Goal: Information Seeking & Learning: Learn about a topic

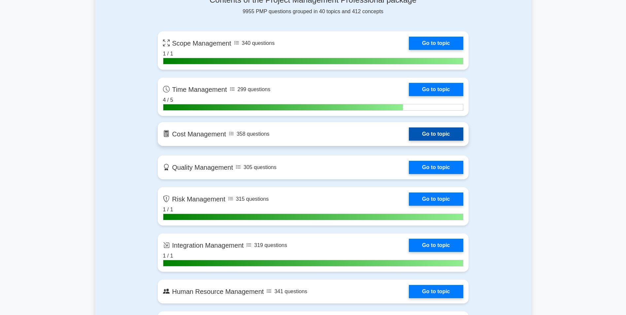
click at [447, 139] on link "Go to topic" at bounding box center [436, 133] width 54 height 13
click at [452, 130] on link "Go to topic" at bounding box center [436, 133] width 54 height 13
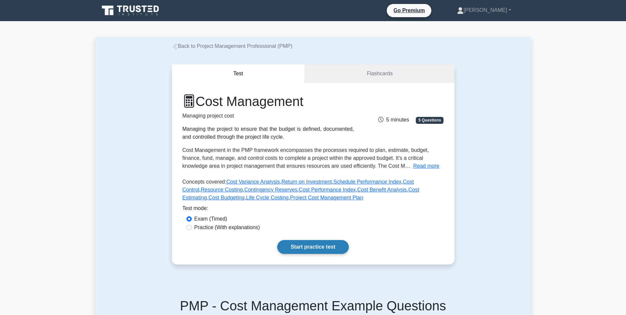
click at [299, 247] on link "Start practice test" at bounding box center [313, 247] width 72 height 14
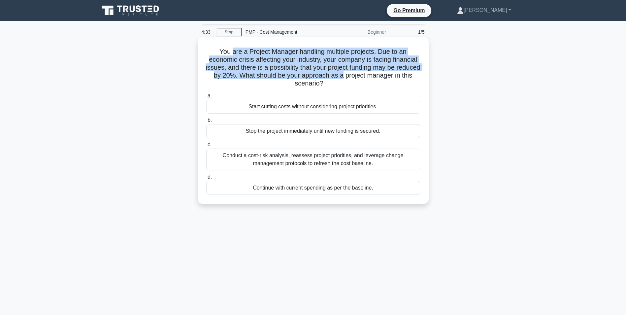
drag, startPoint x: 282, startPoint y: 51, endPoint x: 366, endPoint y: 73, distance: 86.2
click at [366, 73] on h5 "You are a Project Manager handling multiple projects. Due to an economic crisis…" at bounding box center [313, 68] width 215 height 40
click at [213, 78] on h5 "You are a Project Manager handling multiple projects. Due to an economic crisis…" at bounding box center [313, 68] width 215 height 40
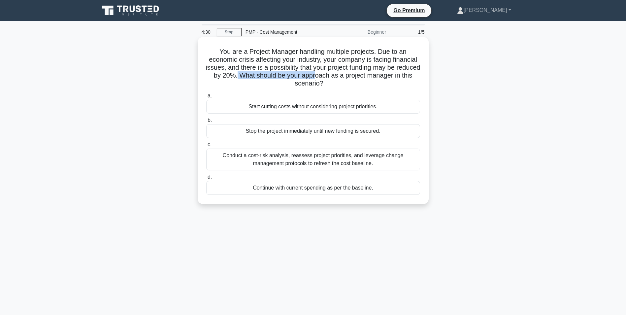
drag, startPoint x: 266, startPoint y: 75, endPoint x: 339, endPoint y: 72, distance: 73.6
click at [339, 72] on h5 "You are a Project Manager handling multiple projects. Due to an economic crisis…" at bounding box center [313, 68] width 215 height 40
drag, startPoint x: 339, startPoint y: 72, endPoint x: 332, endPoint y: 83, distance: 13.5
click at [332, 83] on h5 "You are a Project Manager handling multiple projects. Due to an economic crisis…" at bounding box center [313, 68] width 215 height 40
click at [310, 159] on div "Conduct a cost-risk analysis, reassess project priorities, and leverage change …" at bounding box center [313, 159] width 214 height 22
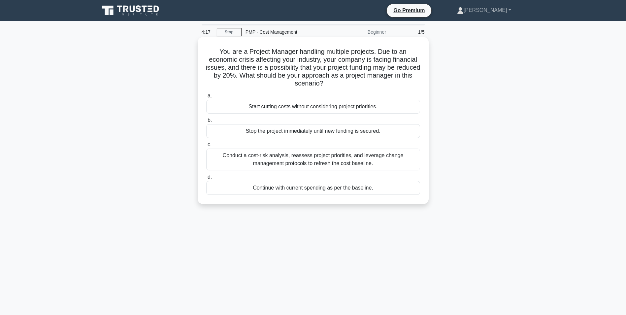
click at [206, 147] on input "c. Conduct a cost-risk analysis, reassess project priorities, and leverage chan…" at bounding box center [206, 145] width 0 height 4
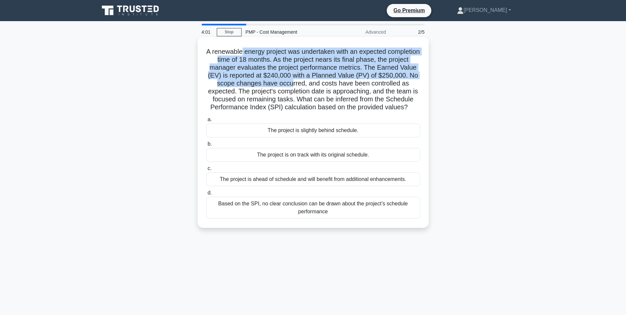
drag, startPoint x: 259, startPoint y: 51, endPoint x: 332, endPoint y: 84, distance: 80.0
click at [332, 84] on h5 "A renewable energy project was undertaken with an expected completion time of 1…" at bounding box center [313, 80] width 215 height 64
drag, startPoint x: 332, startPoint y: 84, endPoint x: 269, endPoint y: 85, distance: 63.0
click at [269, 85] on h5 "A renewable energy project was undertaken with an expected completion time of 1…" at bounding box center [313, 80] width 215 height 64
click at [245, 84] on h5 "A renewable energy project was undertaken with an expected completion time of 1…" at bounding box center [313, 80] width 215 height 64
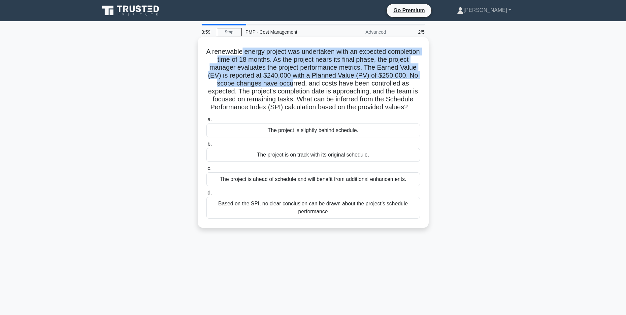
click at [249, 84] on h5 "A renewable energy project was undertaken with an expected completion time of 1…" at bounding box center [313, 80] width 215 height 64
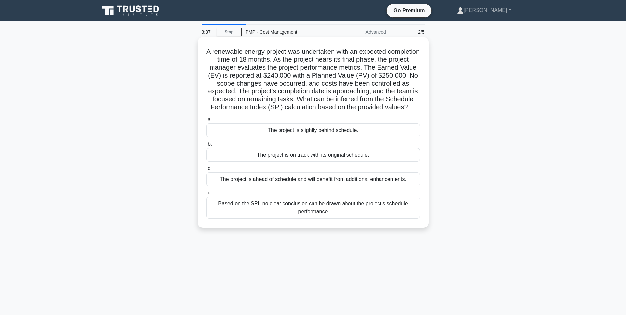
drag, startPoint x: 249, startPoint y: 84, endPoint x: 335, endPoint y: 113, distance: 91.1
click at [335, 112] on h5 "A renewable energy project was undertaken with an expected completion time of 1…" at bounding box center [313, 80] width 215 height 64
drag, startPoint x: 335, startPoint y: 113, endPoint x: 292, endPoint y: 94, distance: 47.0
click at [292, 94] on h5 "A renewable energy project was undertaken with an expected completion time of 1…" at bounding box center [313, 80] width 215 height 64
click at [310, 137] on div "The project is slightly behind schedule." at bounding box center [313, 130] width 214 height 14
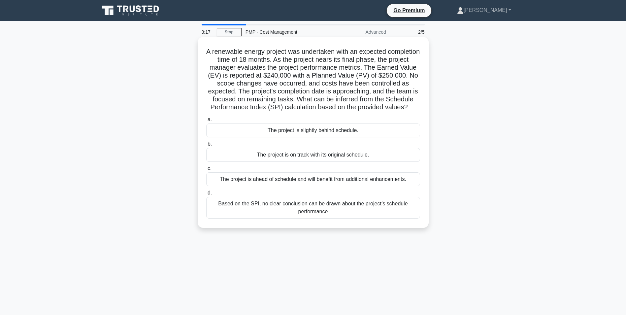
click at [206, 122] on input "a. The project is slightly behind schedule." at bounding box center [206, 119] width 0 height 4
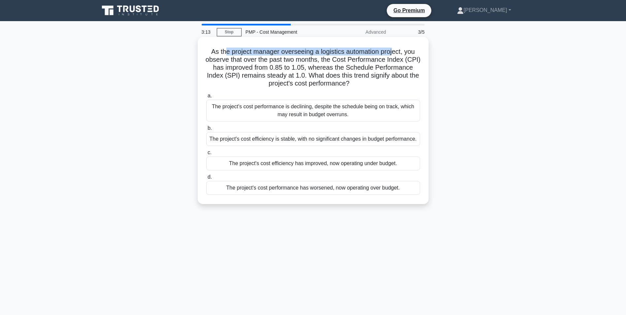
drag, startPoint x: 223, startPoint y: 49, endPoint x: 394, endPoint y: 53, distance: 171.6
click at [394, 53] on h5 "As the project manager overseeing a logistics automation project, you observe t…" at bounding box center [313, 68] width 215 height 40
click at [313, 66] on h5 "As the project manager overseeing a logistics automation project, you observe t…" at bounding box center [313, 68] width 215 height 40
drag, startPoint x: 293, startPoint y: 54, endPoint x: 391, endPoint y: 52, distance: 98.3
click at [391, 52] on h5 "As the project manager overseeing a logistics automation project, you observe t…" at bounding box center [313, 68] width 215 height 40
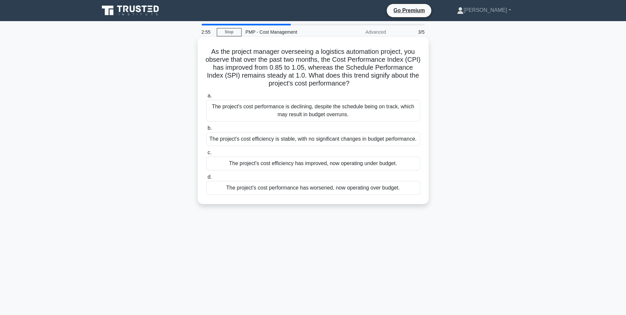
click at [274, 55] on h5 "As the project manager overseeing a logistics automation project, you observe t…" at bounding box center [313, 68] width 215 height 40
drag, startPoint x: 254, startPoint y: 57, endPoint x: 395, endPoint y: 82, distance: 143.8
click at [395, 82] on h5 "As the project manager overseeing a logistics automation project, you observe t…" at bounding box center [313, 68] width 215 height 40
drag, startPoint x: 395, startPoint y: 82, endPoint x: 344, endPoint y: 68, distance: 52.7
click at [344, 68] on h5 "As the project manager overseeing a logistics automation project, you observe t…" at bounding box center [313, 68] width 215 height 40
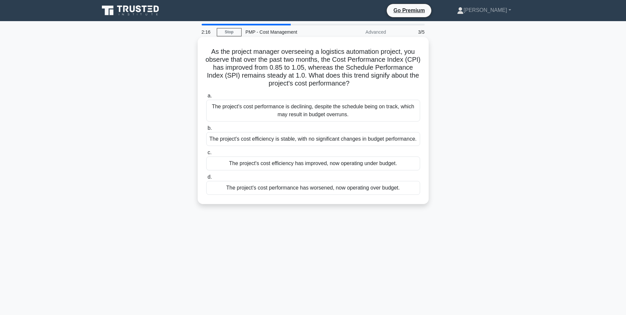
click at [308, 167] on div "The project's cost efficiency has improved, now operating under budget." at bounding box center [313, 163] width 214 height 14
click at [206, 155] on input "c. The project's cost efficiency has improved, now operating under budget." at bounding box center [206, 152] width 0 height 4
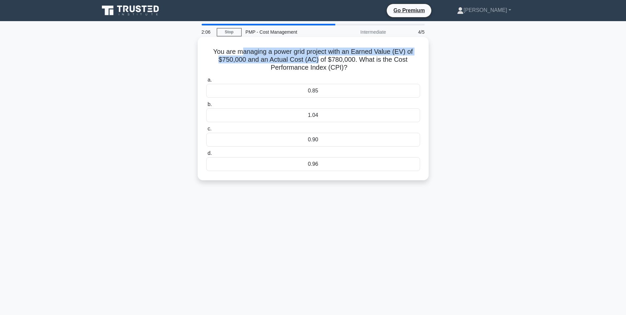
drag, startPoint x: 242, startPoint y: 49, endPoint x: 319, endPoint y: 60, distance: 78.0
click at [319, 60] on h5 "You are managing a power grid project with an Earned Value (EV) of $750,000 and…" at bounding box center [313, 60] width 215 height 24
click at [317, 60] on h5 "You are managing a power grid project with an Earned Value (EV) of $750,000 and…" at bounding box center [313, 60] width 215 height 24
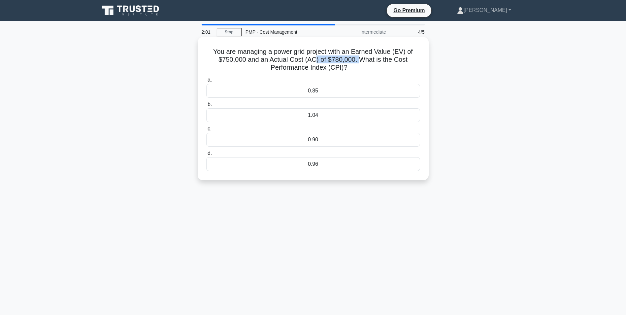
drag, startPoint x: 316, startPoint y: 60, endPoint x: 360, endPoint y: 61, distance: 43.6
click at [360, 61] on h5 "You are managing a power grid project with an Earned Value (EV) of $750,000 and…" at bounding box center [313, 60] width 215 height 24
drag, startPoint x: 360, startPoint y: 61, endPoint x: 321, endPoint y: 66, distance: 39.2
click at [321, 66] on h5 "You are managing a power grid project with an Earned Value (EV) of $750,000 and…" at bounding box center [313, 60] width 215 height 24
click at [320, 112] on div "1.04" at bounding box center [313, 115] width 214 height 14
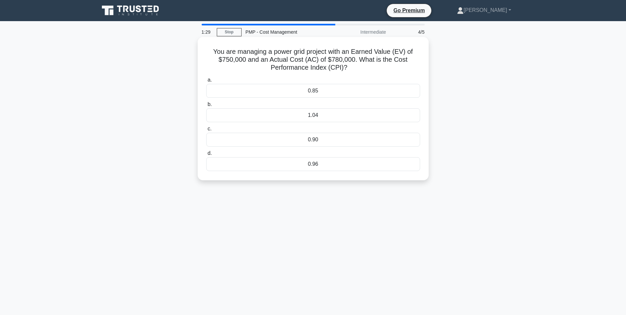
click at [206, 107] on input "b. 1.04" at bounding box center [206, 104] width 0 height 4
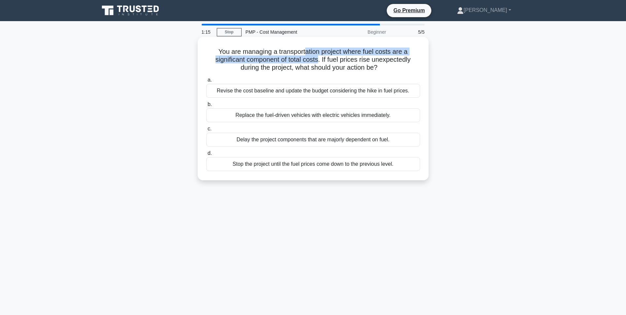
drag, startPoint x: 305, startPoint y: 52, endPoint x: 320, endPoint y: 62, distance: 17.8
click at [320, 62] on h5 "You are managing a transportation project where fuel costs are a significant co…" at bounding box center [313, 60] width 215 height 24
click at [322, 62] on h5 "You are managing a transportation project where fuel costs are a significant co…" at bounding box center [313, 60] width 215 height 24
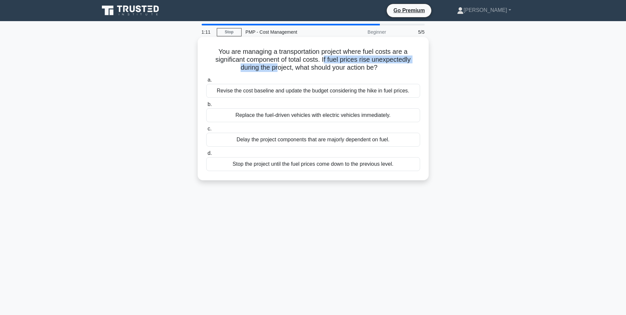
drag, startPoint x: 325, startPoint y: 61, endPoint x: 278, endPoint y: 66, distance: 47.1
click at [278, 66] on h5 "You are managing a transportation project where fuel costs are a significant co…" at bounding box center [313, 60] width 215 height 24
drag, startPoint x: 278, startPoint y: 66, endPoint x: 262, endPoint y: 60, distance: 17.2
click at [262, 60] on h5 "You are managing a transportation project where fuel costs are a significant co…" at bounding box center [313, 60] width 215 height 24
drag, startPoint x: 301, startPoint y: 59, endPoint x: 358, endPoint y: 61, distance: 57.4
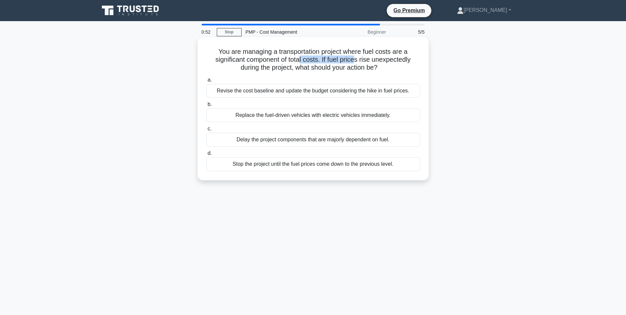
click at [358, 61] on h5 "You are managing a transportation project where fuel costs are a significant co…" at bounding box center [313, 60] width 215 height 24
click at [258, 67] on h5 "You are managing a transportation project where fuel costs are a significant co…" at bounding box center [313, 60] width 215 height 24
click at [288, 92] on div "Revise the cost baseline and update the budget considering the hike in fuel pri…" at bounding box center [313, 91] width 214 height 14
click at [206, 82] on input "a. Revise the cost baseline and update the budget considering the hike in fuel …" at bounding box center [206, 80] width 0 height 4
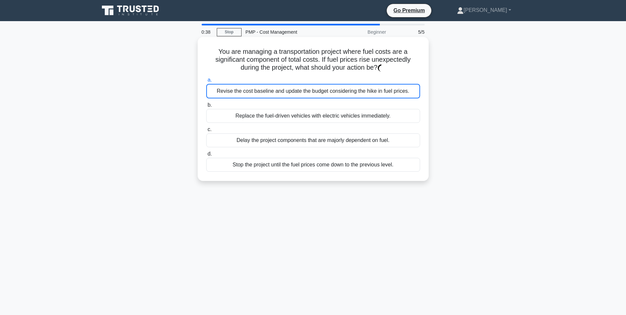
click at [290, 92] on div "Revise the cost baseline and update the budget considering the hike in fuel pri…" at bounding box center [313, 91] width 214 height 15
click at [296, 110] on div "Replace the fuel-driven vehicles with electric vehicles immediately." at bounding box center [313, 116] width 214 height 14
click at [206, 107] on input "b. Replace the fuel-driven vehicles with electric vehicles immediately." at bounding box center [206, 105] width 0 height 4
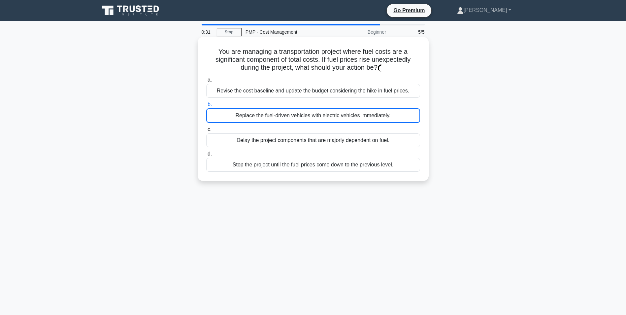
click at [301, 95] on div "Revise the cost baseline and update the budget considering the hike in fuel pri…" at bounding box center [313, 91] width 214 height 14
click at [301, 90] on div "Revise the cost baseline and update the budget considering the hike in fuel pri…" at bounding box center [313, 91] width 214 height 14
drag, startPoint x: 301, startPoint y: 90, endPoint x: 294, endPoint y: 89, distance: 7.7
click at [294, 89] on div "Revise the cost baseline and update the budget considering the hike in fuel pri…" at bounding box center [313, 91] width 214 height 14
drag, startPoint x: 294, startPoint y: 89, endPoint x: 274, endPoint y: 85, distance: 19.6
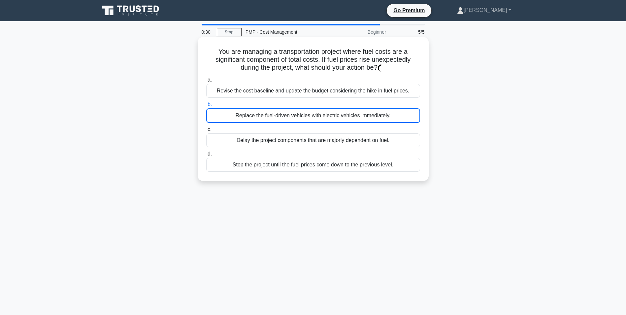
click at [275, 85] on label "a. Revise the cost baseline and update the budget considering the hike in fuel …" at bounding box center [313, 87] width 214 height 22
click at [246, 87] on div "Revise the cost baseline and update the budget considering the hike in fuel pri…" at bounding box center [313, 91] width 214 height 14
click at [246, 94] on div "Revise the cost baseline and update the budget considering the hike in fuel pri…" at bounding box center [313, 91] width 214 height 14
drag, startPoint x: 246, startPoint y: 94, endPoint x: 229, endPoint y: 88, distance: 17.5
click at [229, 88] on div "Revise the cost baseline and update the budget considering the hike in fuel pri…" at bounding box center [313, 91] width 214 height 14
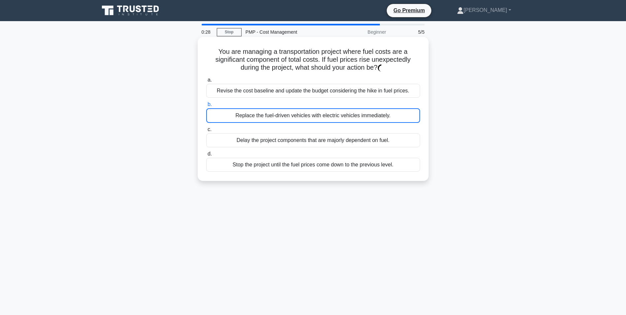
click at [224, 87] on div "Revise the cost baseline and update the budget considering the hike in fuel pri…" at bounding box center [313, 91] width 214 height 14
drag, startPoint x: 213, startPoint y: 85, endPoint x: 222, endPoint y: 87, distance: 8.7
click at [212, 85] on div "Revise the cost baseline and update the budget considering the hike in fuel pri…" at bounding box center [313, 91] width 214 height 14
click at [288, 92] on div "Revise the cost baseline and update the budget considering the hike in fuel pri…" at bounding box center [313, 91] width 214 height 14
click at [302, 147] on div "Delay the project components that are majorly dependent on fuel." at bounding box center [313, 140] width 214 height 14
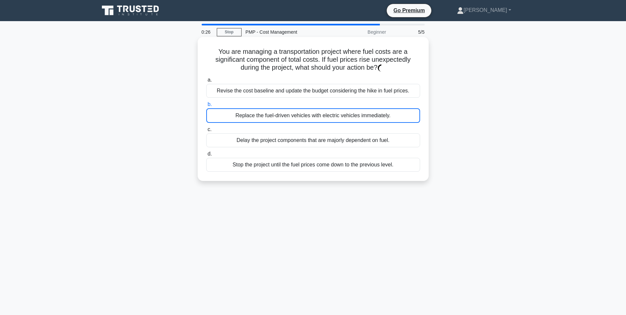
click at [206, 132] on input "c. Delay the project components that are majorly dependent on fuel." at bounding box center [206, 129] width 0 height 4
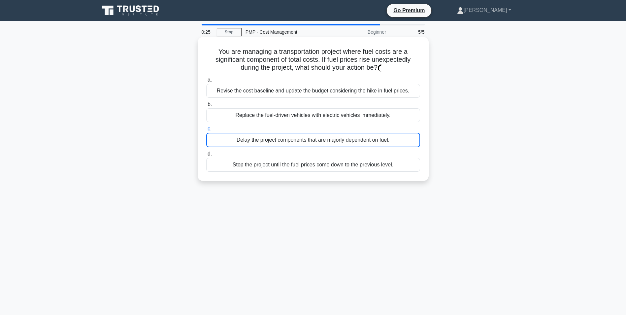
click at [298, 167] on div "Stop the project until the fuel prices come down to the previous level." at bounding box center [313, 165] width 214 height 14
click at [206, 156] on input "d. Stop the project until the fuel prices come down to the previous level." at bounding box center [206, 154] width 0 height 4
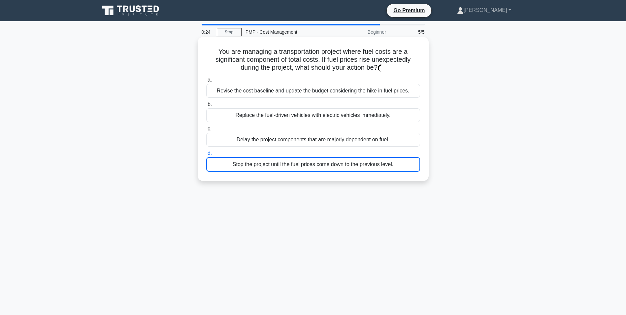
click at [347, 86] on div "Revise the cost baseline and update the budget considering the hike in fuel pri…" at bounding box center [313, 91] width 214 height 14
click at [350, 91] on div "Revise the cost baseline and update the budget considering the hike in fuel pri…" at bounding box center [313, 91] width 214 height 14
click at [332, 181] on div "You are managing a transportation project where fuel costs are a significant co…" at bounding box center [313, 109] width 231 height 144
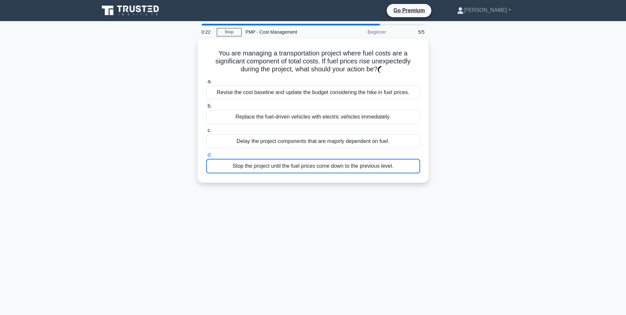
drag, startPoint x: 332, startPoint y: 181, endPoint x: 281, endPoint y: 209, distance: 58.3
click at [281, 209] on div "0:22 Stop PMP - Cost Management Beginner 5/5 You are managing a transportation …" at bounding box center [312, 189] width 435 height 330
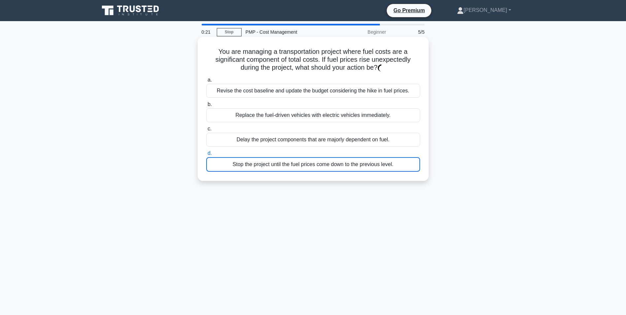
click at [319, 71] on h5 "You are managing a transportation project where fuel costs are a significant co…" at bounding box center [313, 60] width 215 height 24
click at [321, 91] on div "Revise the cost baseline and update the budget considering the hike in fuel pri…" at bounding box center [313, 91] width 214 height 14
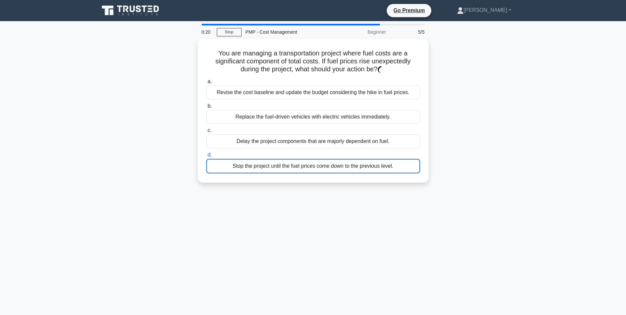
click at [119, 73] on div "You are managing a transportation project where fuel costs are a significant co…" at bounding box center [312, 115] width 435 height 152
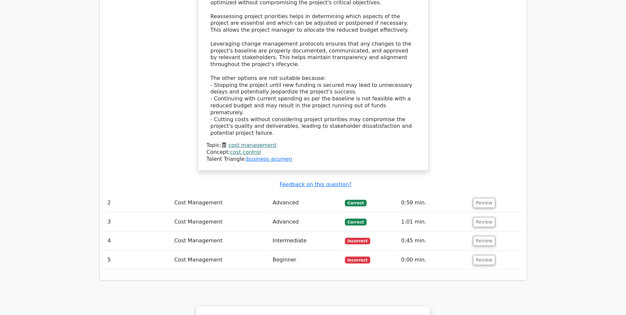
scroll to position [792, 0]
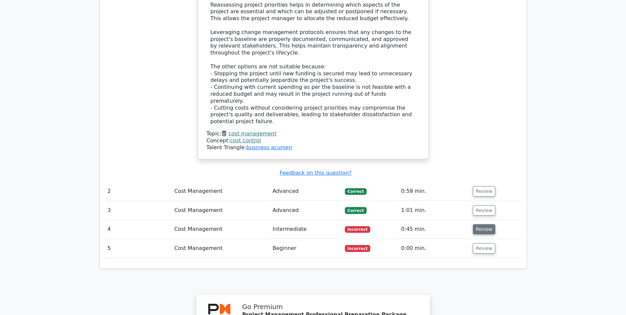
click at [490, 224] on button "Review" at bounding box center [484, 229] width 22 height 10
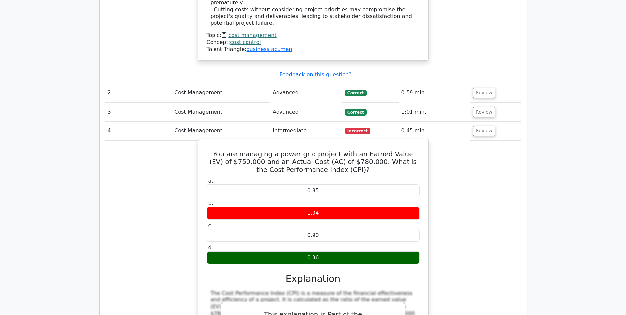
scroll to position [891, 0]
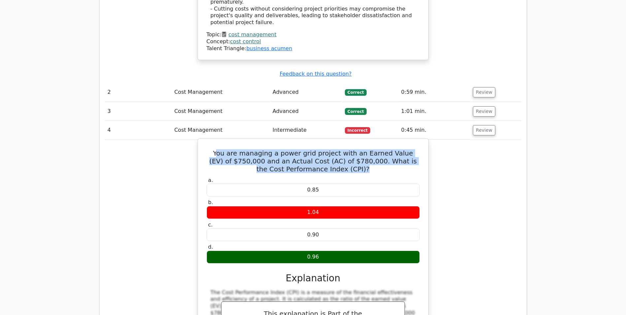
drag, startPoint x: 214, startPoint y: 112, endPoint x: 359, endPoint y: 130, distance: 145.9
click at [359, 149] on h5 "You are managing a power grid project with an Earned Value (EV) of $750,000 and…" at bounding box center [313, 161] width 214 height 24
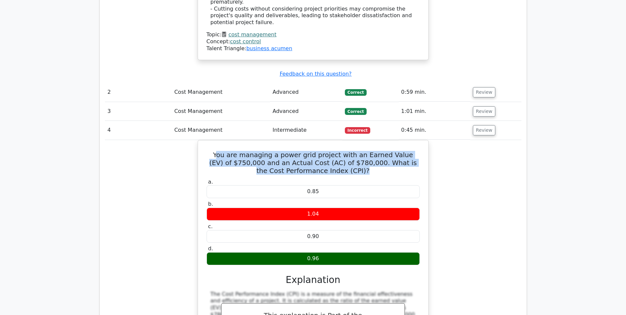
copy h5 "ou are managing a power grid project with an Earned Value (EV) of $750,000 and …"
click at [490, 125] on button "Review" at bounding box center [484, 130] width 22 height 10
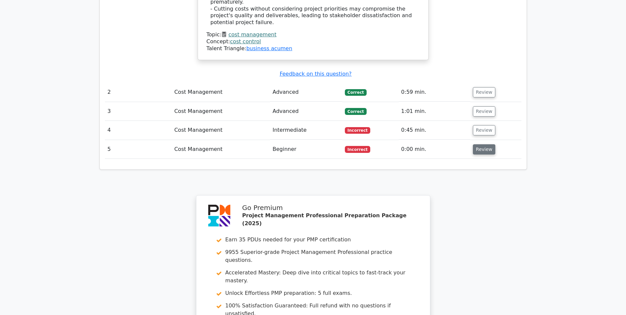
click at [476, 144] on button "Review" at bounding box center [484, 149] width 22 height 10
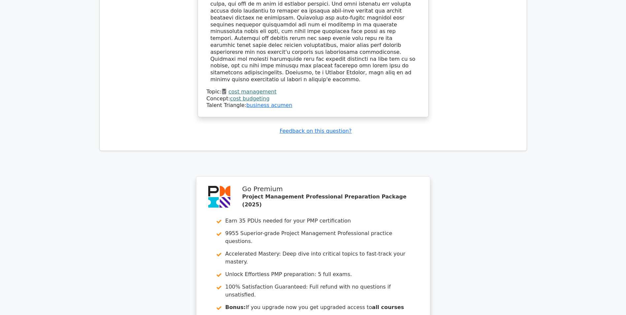
scroll to position [1327, 0]
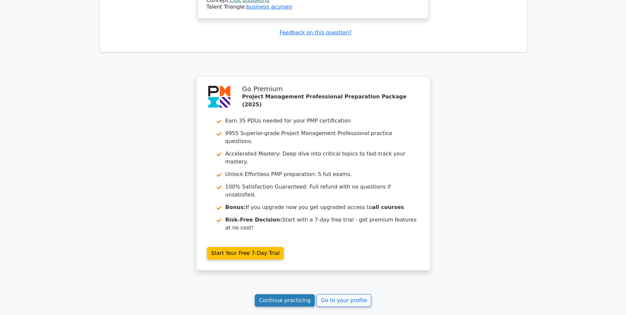
click at [278, 294] on link "Continue practicing" at bounding box center [285, 300] width 60 height 13
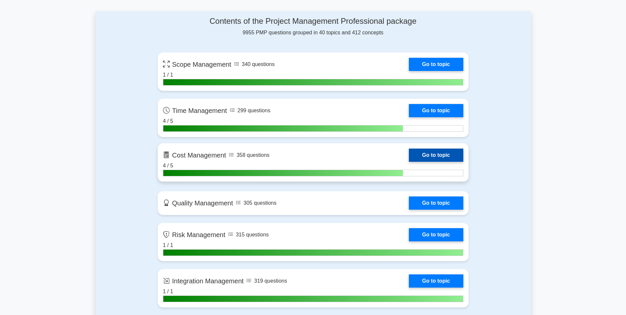
scroll to position [429, 0]
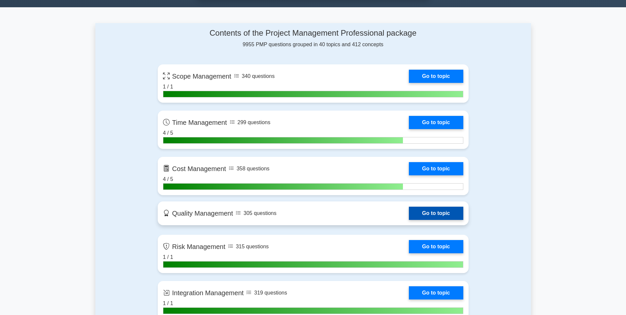
drag, startPoint x: 438, startPoint y: 210, endPoint x: 433, endPoint y: 211, distance: 5.0
click at [438, 210] on link "Go to topic" at bounding box center [436, 213] width 54 height 13
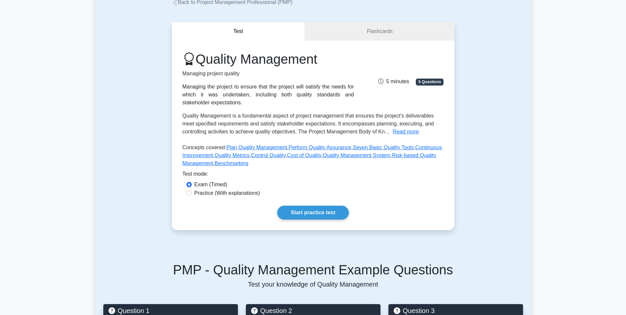
scroll to position [66, 0]
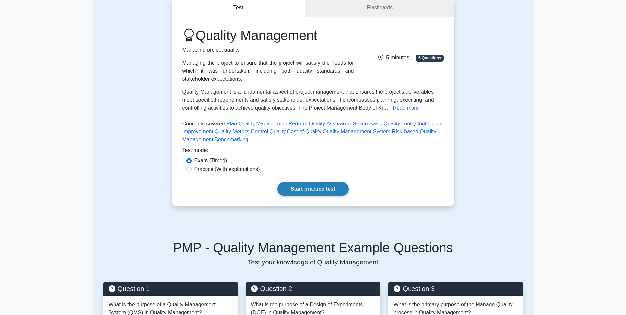
click at [312, 189] on link "Start practice test" at bounding box center [313, 189] width 72 height 14
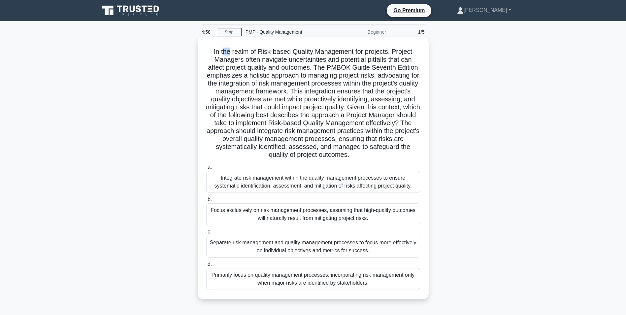
drag, startPoint x: 221, startPoint y: 47, endPoint x: 229, endPoint y: 50, distance: 8.9
click at [229, 50] on div "In the realm of Risk-based Quality Management for projects, Project Managers of…" at bounding box center [313, 168] width 226 height 257
drag, startPoint x: 256, startPoint y: 51, endPoint x: 263, endPoint y: 54, distance: 7.7
click at [263, 54] on h5 "In the realm of Risk-based Quality Management for projects, Project Managers of…" at bounding box center [313, 104] width 215 height 112
click at [260, 54] on h5 "In the realm of Risk-based Quality Management for projects, Project Managers of…" at bounding box center [313, 104] width 215 height 112
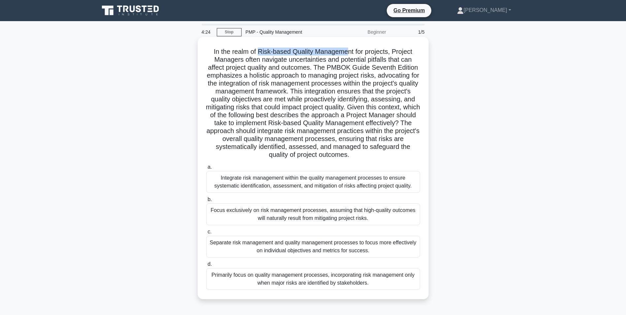
drag, startPoint x: 257, startPoint y: 51, endPoint x: 344, endPoint y: 47, distance: 87.6
click at [344, 47] on div "In the realm of Risk-based Quality Management for projects, Project Managers of…" at bounding box center [313, 168] width 226 height 257
drag, startPoint x: 344, startPoint y: 47, endPoint x: 294, endPoint y: 49, distance: 50.5
click at [294, 49] on h5 "In the realm of Risk-based Quality Management for projects, Project Managers of…" at bounding box center [313, 104] width 215 height 112
click at [285, 56] on h5 "In the realm of Risk-based Quality Management for projects, Project Managers of…" at bounding box center [313, 104] width 215 height 112
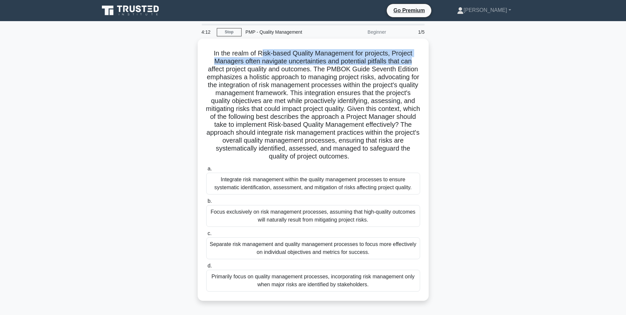
drag, startPoint x: 259, startPoint y: 49, endPoint x: 437, endPoint y: 65, distance: 178.1
click at [437, 65] on div "In the realm of Risk-based Quality Management for projects, Project Managers of…" at bounding box center [312, 174] width 435 height 270
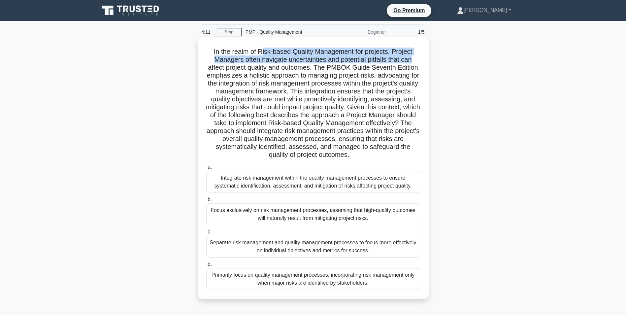
click at [266, 63] on h5 "In the realm of Risk-based Quality Management for projects, Project Managers of…" at bounding box center [313, 104] width 215 height 112
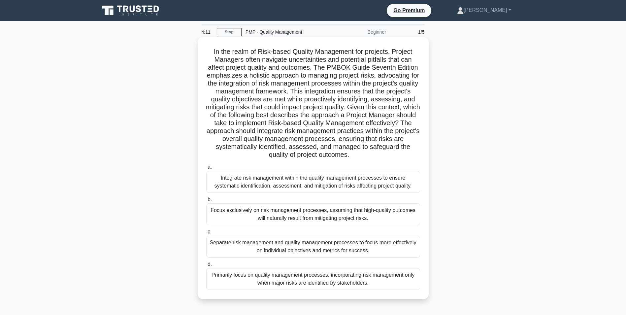
click at [265, 68] on h5 "In the realm of Risk-based Quality Management for projects, Project Managers of…" at bounding box center [313, 104] width 215 height 112
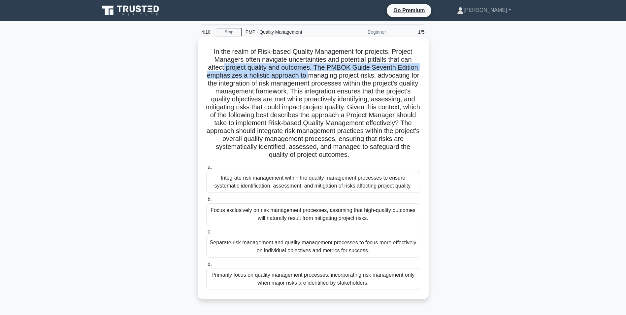
drag, startPoint x: 223, startPoint y: 65, endPoint x: 312, endPoint y: 76, distance: 89.7
click at [312, 76] on h5 "In the realm of Risk-based Quality Management for projects, Project Managers of…" at bounding box center [313, 104] width 215 height 112
drag, startPoint x: 312, startPoint y: 76, endPoint x: 277, endPoint y: 67, distance: 36.0
click at [277, 67] on h5 "In the realm of Risk-based Quality Management for projects, Project Managers of…" at bounding box center [313, 104] width 215 height 112
click at [218, 73] on h5 "In the realm of Risk-based Quality Management for projects, Project Managers of…" at bounding box center [313, 104] width 215 height 112
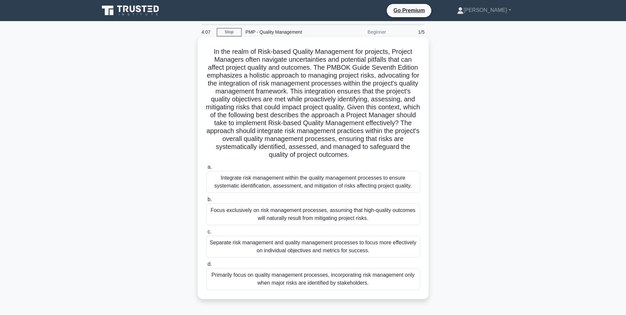
click at [219, 80] on h5 "In the realm of Risk-based Quality Management for projects, Project Managers of…" at bounding box center [313, 104] width 215 height 112
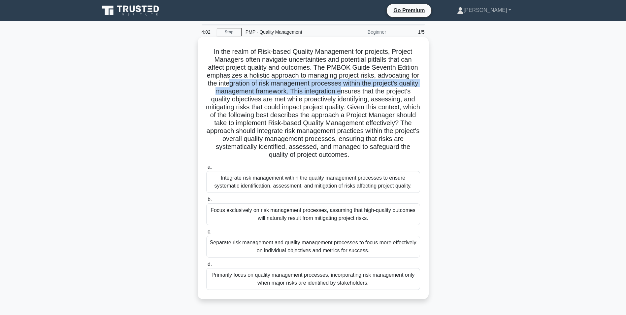
drag, startPoint x: 243, startPoint y: 82, endPoint x: 372, endPoint y: 95, distance: 129.3
click at [372, 95] on h5 "In the realm of Risk-based Quality Management for projects, Project Managers of…" at bounding box center [313, 104] width 215 height 112
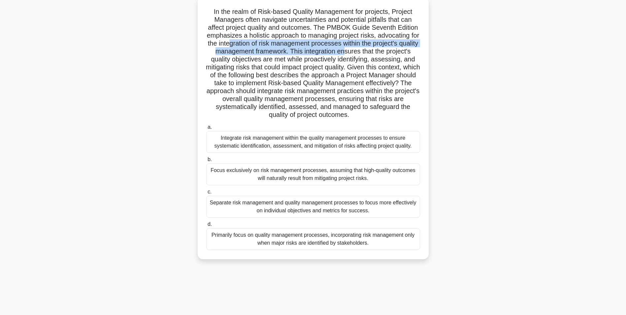
scroll to position [42, 0]
